Goal: Check status: Check status

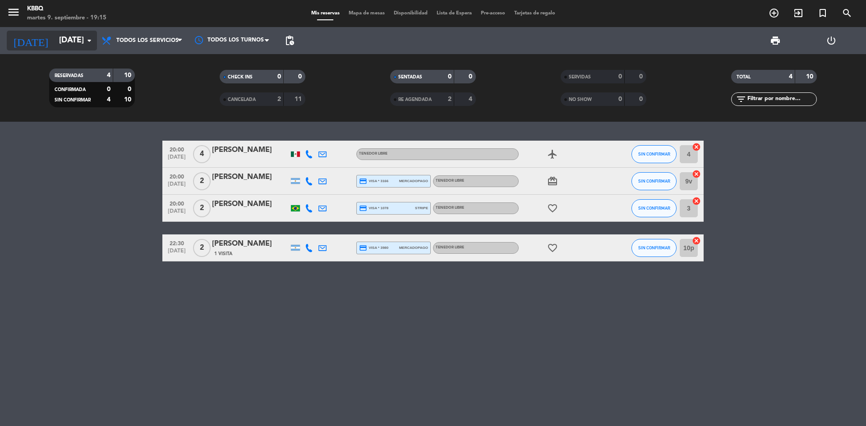
click at [77, 34] on input "[DATE]" at bounding box center [107, 41] width 105 height 18
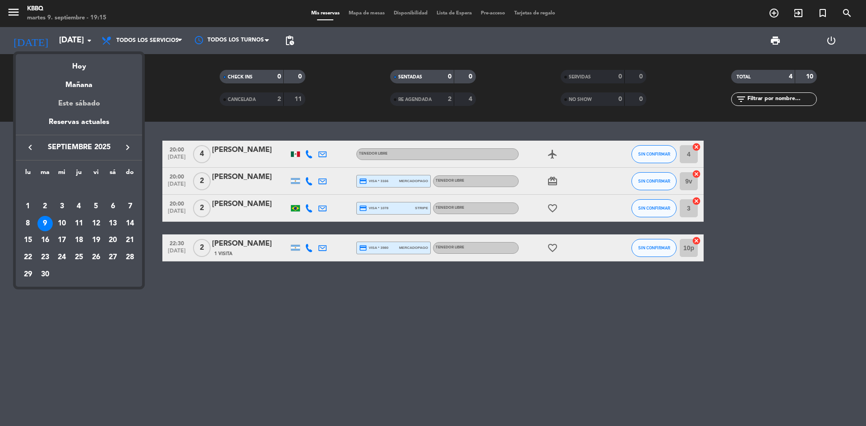
click at [91, 92] on div "Este sábado" at bounding box center [79, 103] width 126 height 25
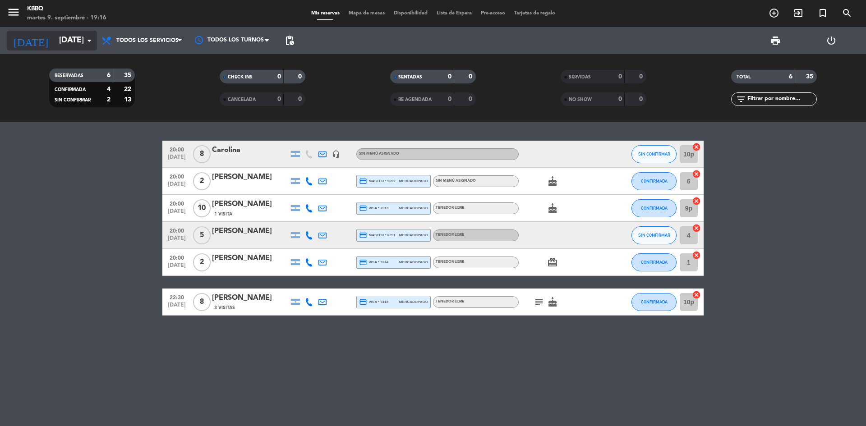
click at [66, 46] on input "[DATE]" at bounding box center [107, 41] width 105 height 18
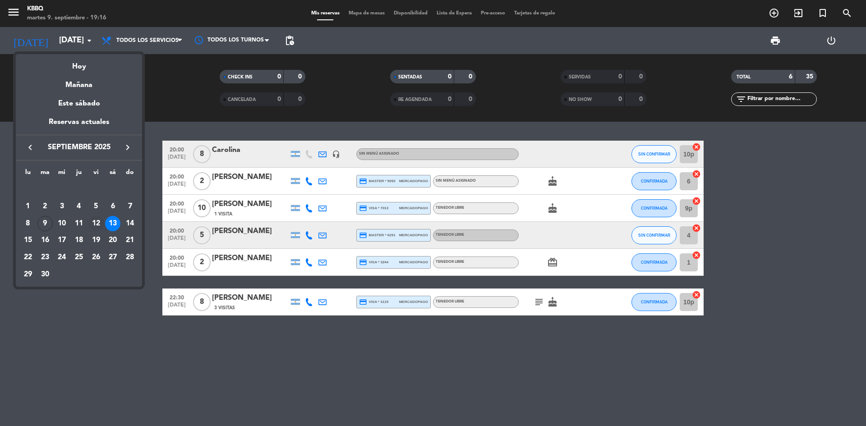
click at [91, 225] on div "12" at bounding box center [95, 223] width 15 height 15
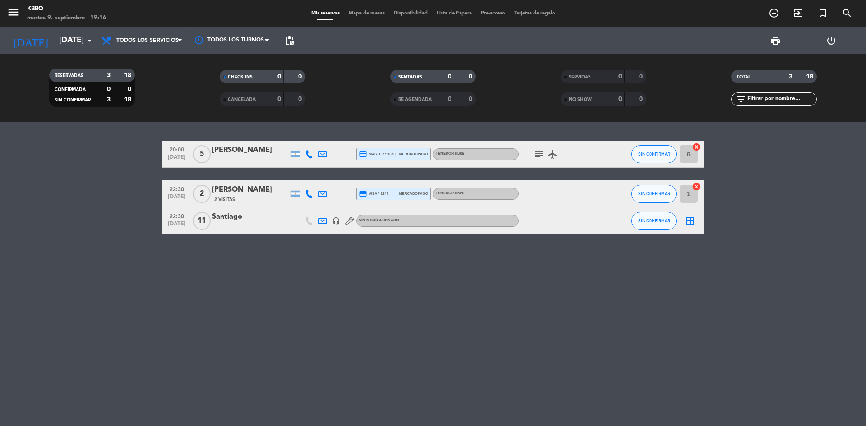
click at [540, 154] on icon "subject" at bounding box center [538, 154] width 11 height 11
click at [547, 153] on icon "airplanemode_active" at bounding box center [552, 154] width 11 height 11
click at [0, 175] on bookings-row "20:00 [DATE] 5 [PERSON_NAME] credit_card master * 1653 mercadopago Tenedor Libr…" at bounding box center [433, 188] width 866 height 94
click at [60, 41] on input "[DATE]" at bounding box center [107, 41] width 105 height 18
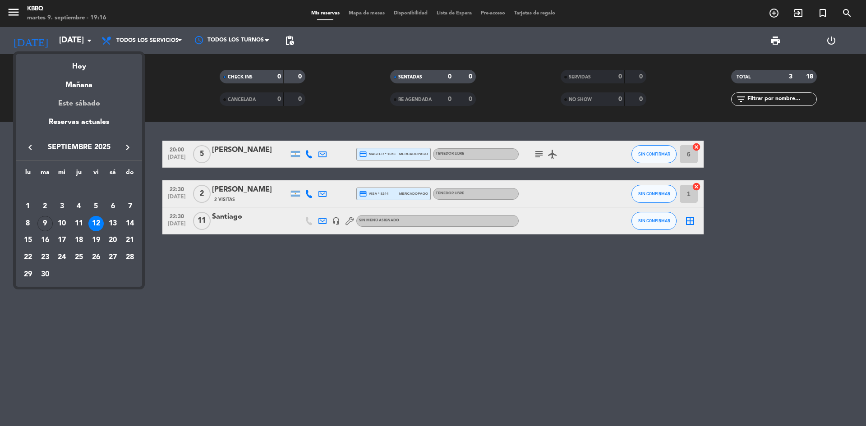
click at [73, 106] on div "Este sábado" at bounding box center [79, 103] width 126 height 25
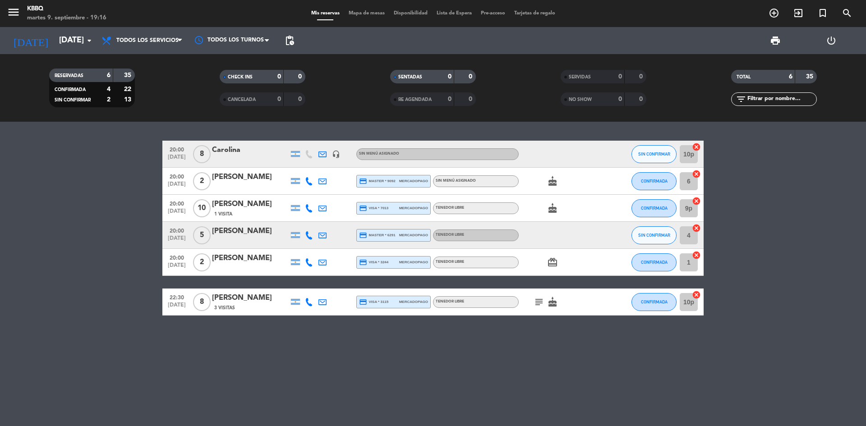
click at [36, 51] on div "[DATE] [DATE] arrow_drop_down" at bounding box center [52, 40] width 90 height 27
click at [55, 35] on input "[DATE]" at bounding box center [107, 41] width 105 height 18
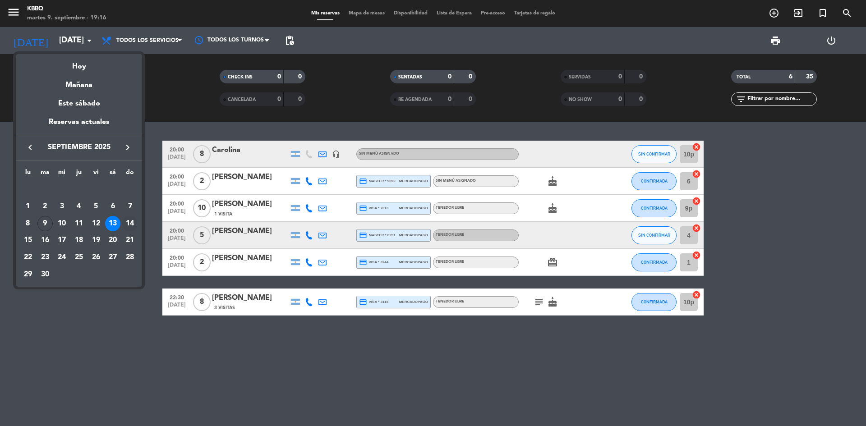
click at [129, 224] on div "14" at bounding box center [129, 223] width 15 height 15
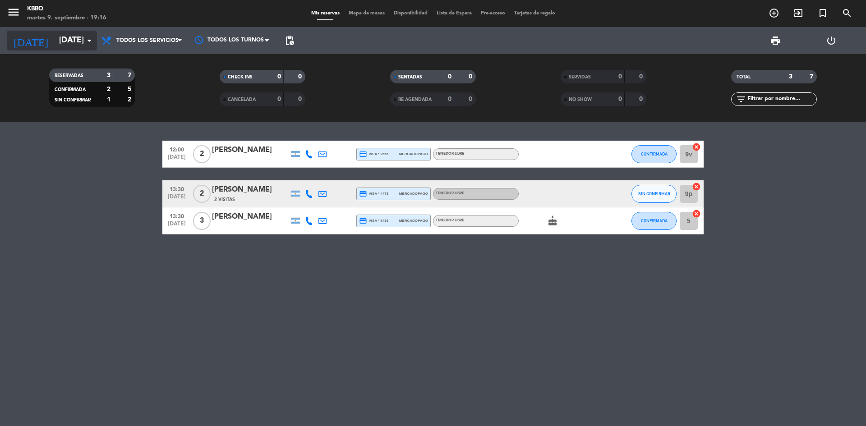
click at [55, 37] on input "[DATE]" at bounding box center [107, 41] width 105 height 18
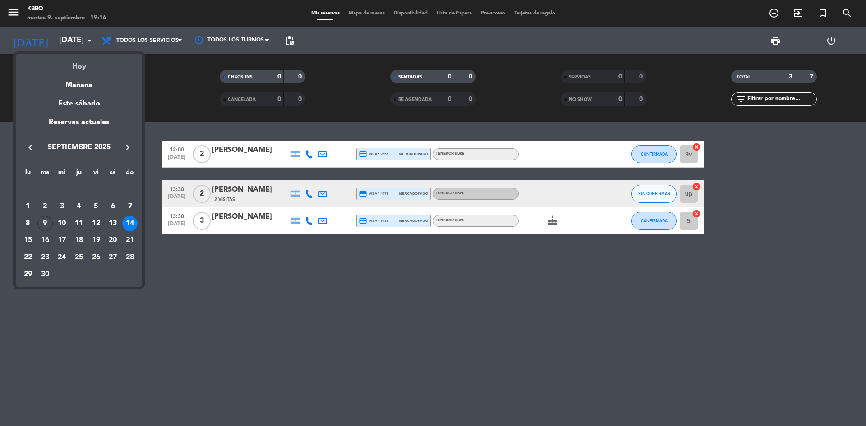
click at [64, 67] on div "Hoy" at bounding box center [79, 63] width 126 height 18
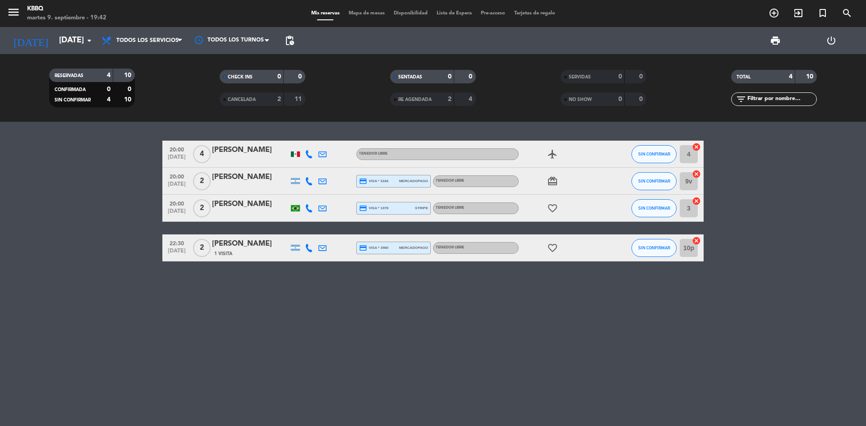
click at [554, 159] on icon "airplanemode_active" at bounding box center [552, 154] width 11 height 11
click at [643, 133] on div "20:00 [DATE] 4 jyoshi gut Tenedor Libre airplanemode_active REGALO DE VIAJE SIN…" at bounding box center [433, 274] width 866 height 304
click at [55, 47] on input "[DATE]" at bounding box center [107, 41] width 105 height 18
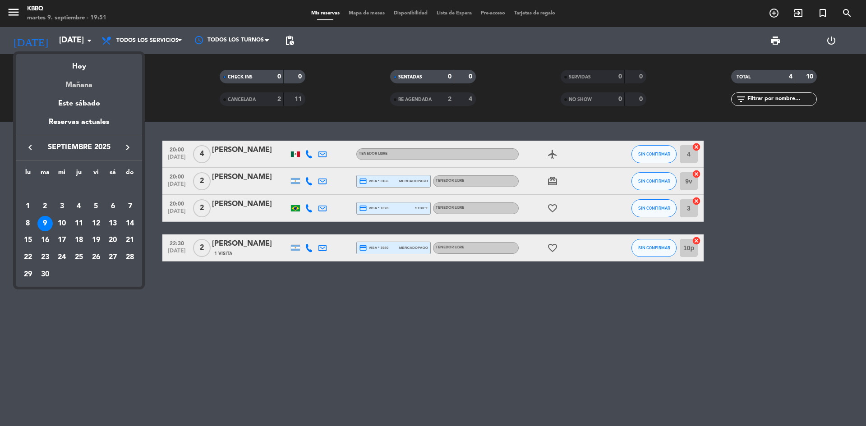
click at [60, 87] on div "Mañana" at bounding box center [79, 82] width 126 height 18
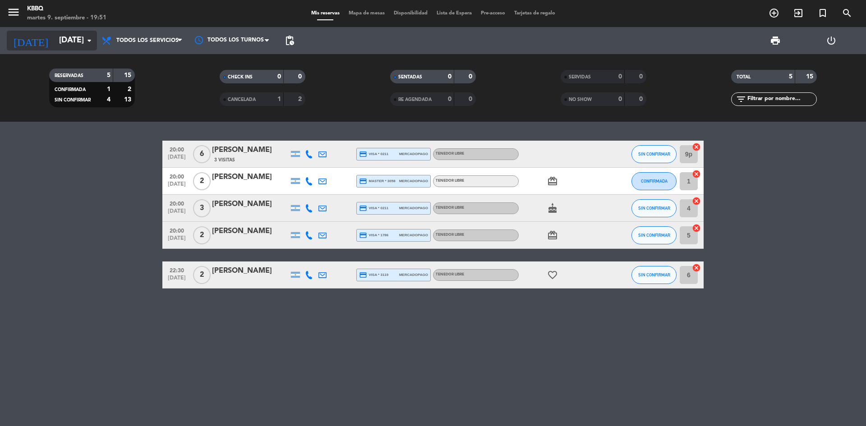
click at [65, 37] on input "[DATE]" at bounding box center [107, 41] width 105 height 18
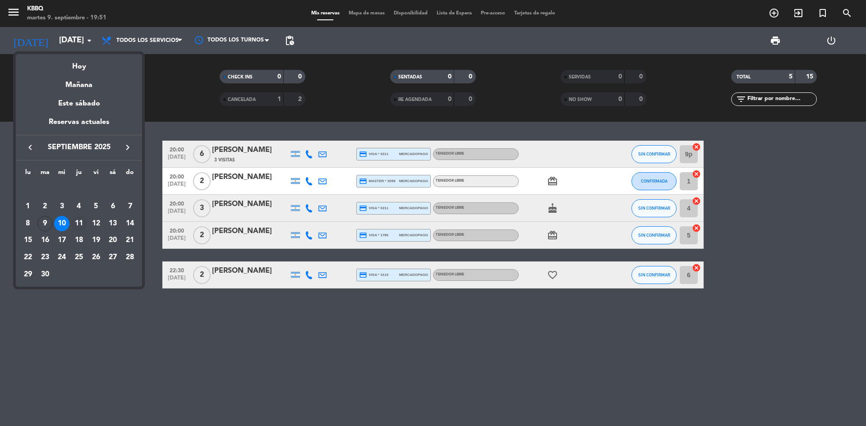
click at [80, 220] on div "11" at bounding box center [78, 223] width 15 height 15
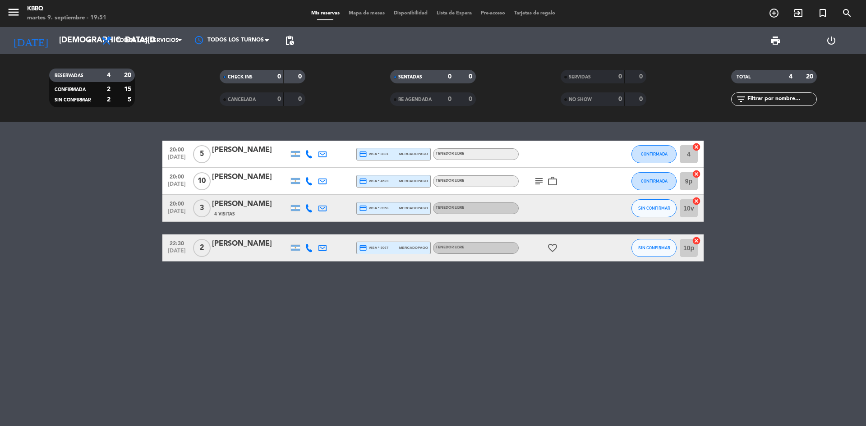
click at [534, 184] on icon "subject" at bounding box center [538, 181] width 11 height 11
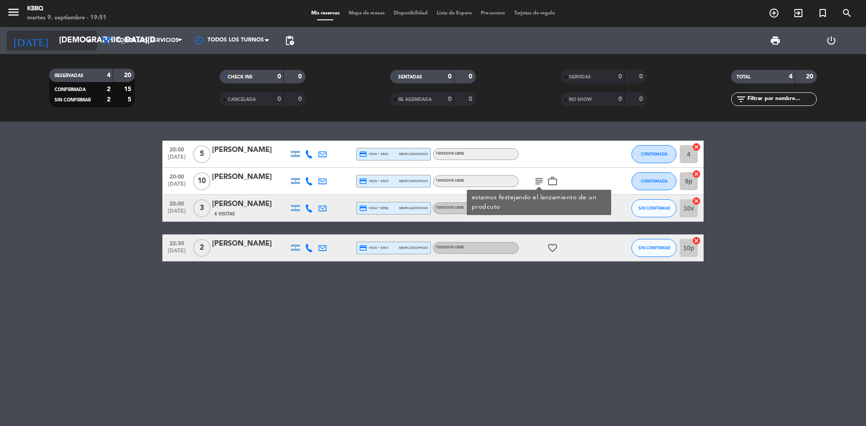
drag, startPoint x: 8, startPoint y: 291, endPoint x: 55, endPoint y: 42, distance: 253.3
click at [8, 290] on div "20:00 [DATE] 5 [PERSON_NAME] credit_card visa * 3831 mercadopago Tenedor Libre …" at bounding box center [433, 274] width 866 height 304
click at [55, 35] on input "[DEMOGRAPHIC_DATA][DATE]" at bounding box center [107, 41] width 105 height 18
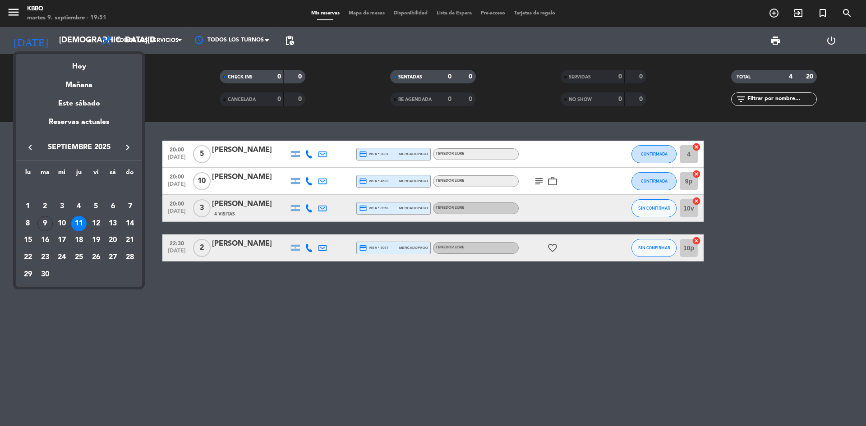
click at [0, 84] on div at bounding box center [433, 213] width 866 height 426
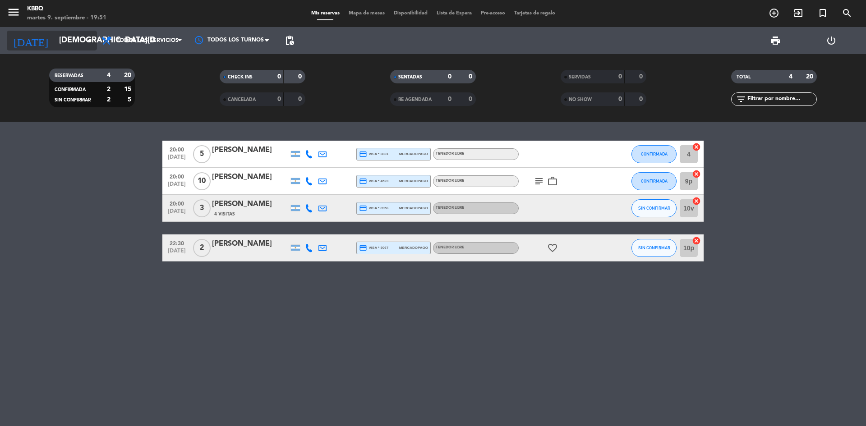
click at [55, 44] on input "[DEMOGRAPHIC_DATA][DATE]" at bounding box center [107, 41] width 105 height 18
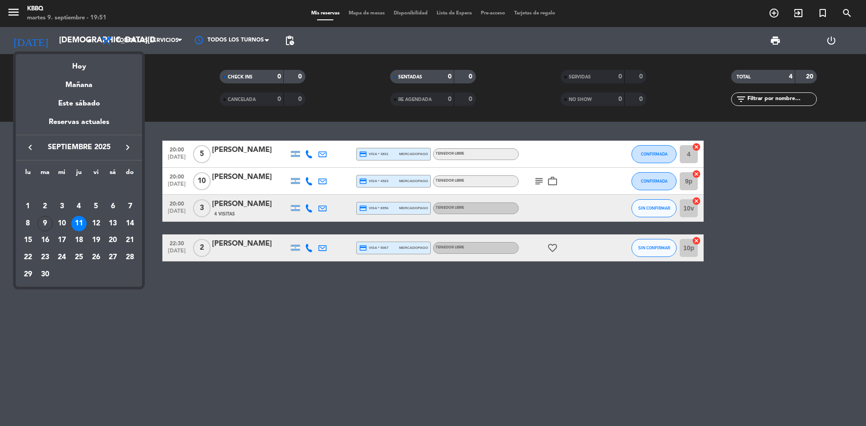
click at [42, 54] on mat-datepicker-content "semana que viene esta semana semana previa misma semana del año anterior [DATE]…" at bounding box center [79, 169] width 126 height 235
click at [60, 66] on div "Hoy" at bounding box center [79, 63] width 126 height 18
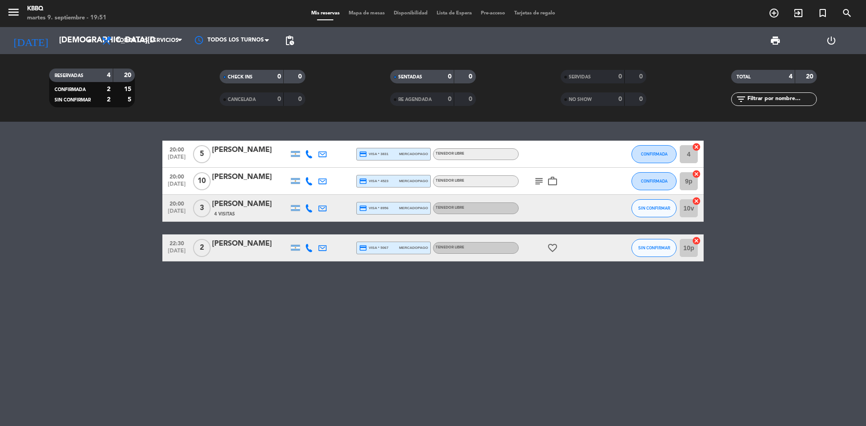
type input "[DATE]"
